Goal: Information Seeking & Learning: Learn about a topic

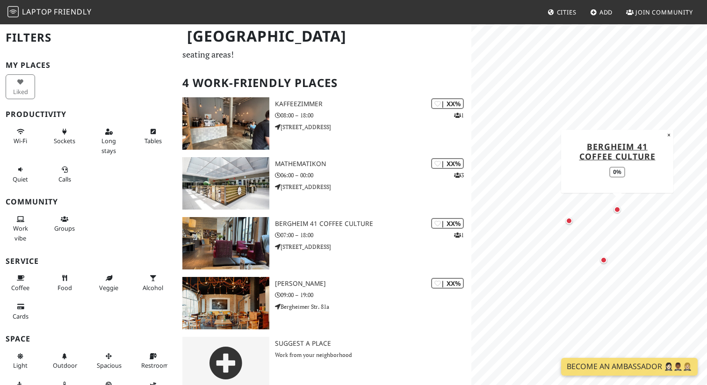
scroll to position [53, 0]
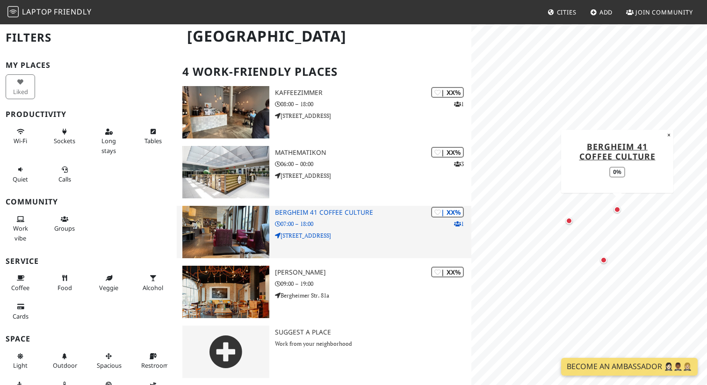
click at [333, 226] on p "07:00 – 18:00" at bounding box center [373, 223] width 196 height 9
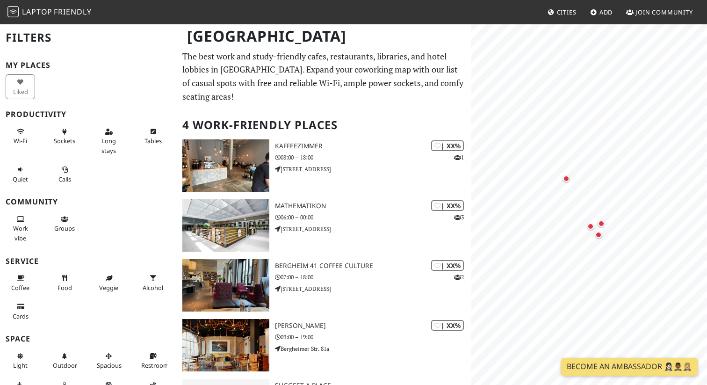
scroll to position [53, 0]
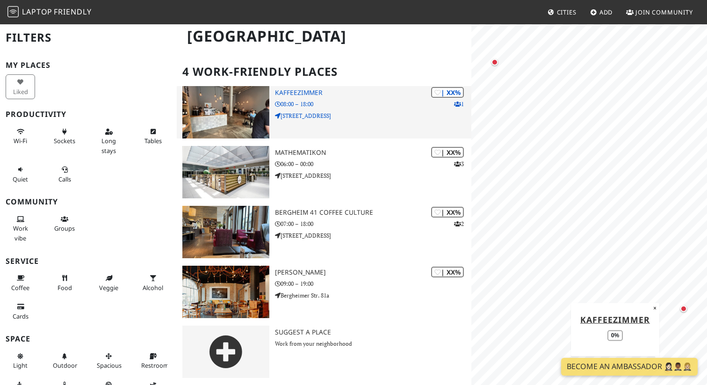
click at [309, 91] on h3 "Kaffeezimmer" at bounding box center [373, 93] width 196 height 8
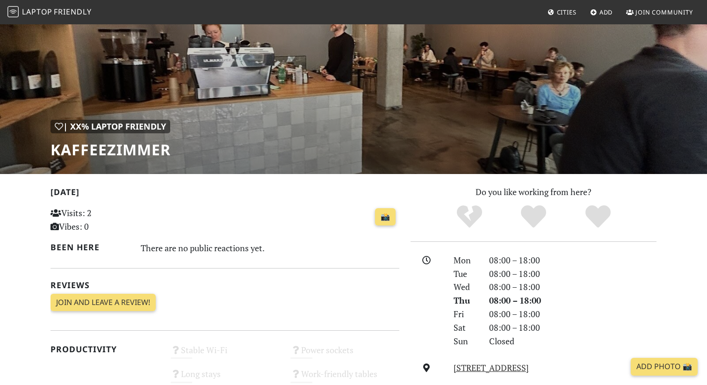
scroll to position [36, 0]
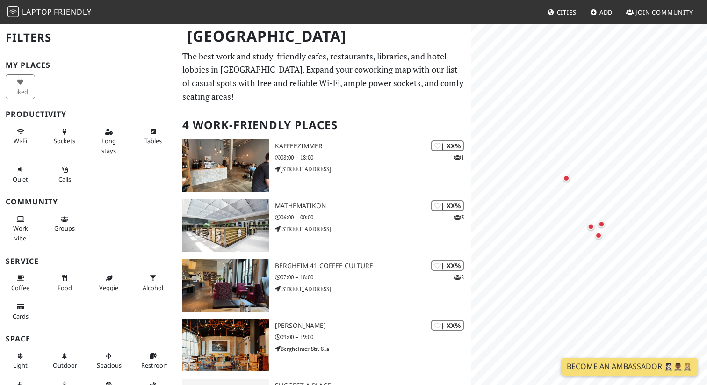
scroll to position [53, 0]
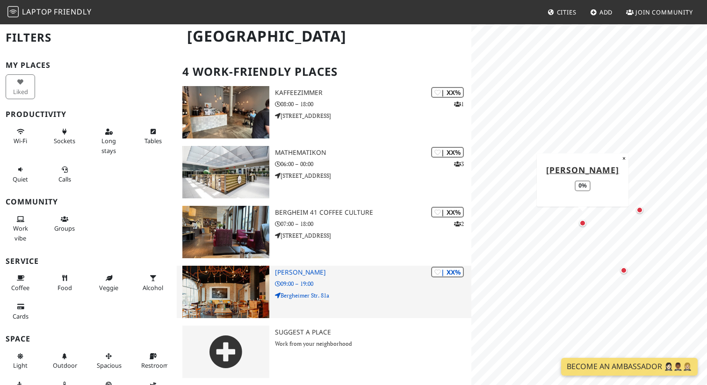
click at [304, 271] on h3 "[PERSON_NAME]" at bounding box center [373, 272] width 196 height 8
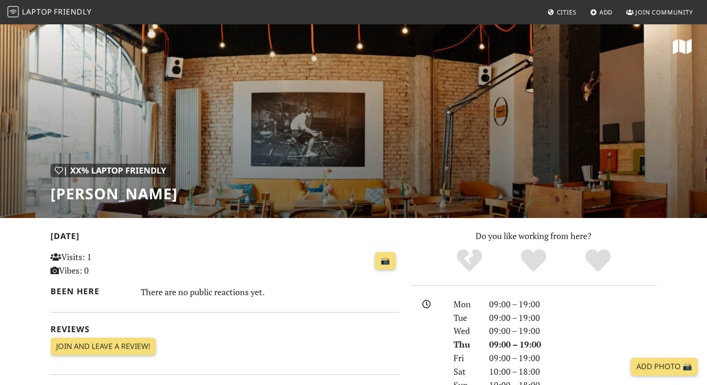
click at [309, 115] on div "| XX% Laptop Friendly Mildner's" at bounding box center [353, 120] width 707 height 195
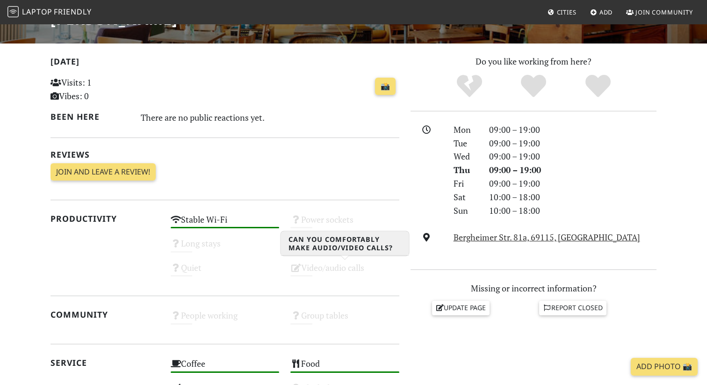
scroll to position [220, 0]
